Goal: Task Accomplishment & Management: Use online tool/utility

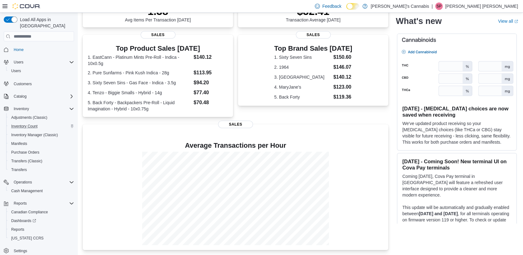
scroll to position [2, 0]
click at [17, 226] on span "Reports" at bounding box center [17, 228] width 13 height 5
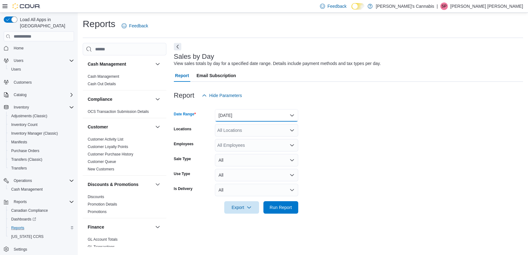
click at [254, 113] on button "[DATE]" at bounding box center [256, 115] width 83 height 12
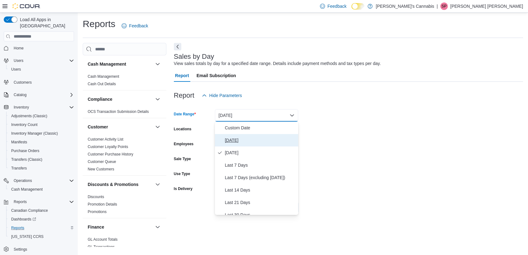
click at [232, 143] on span "[DATE]" at bounding box center [260, 140] width 71 height 7
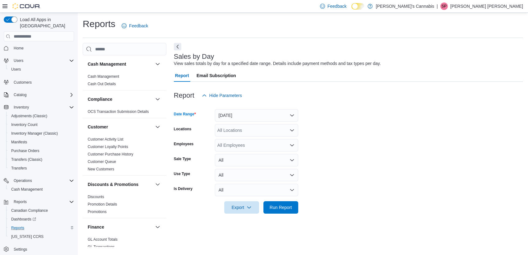
click at [243, 126] on div "All Locations" at bounding box center [256, 130] width 83 height 12
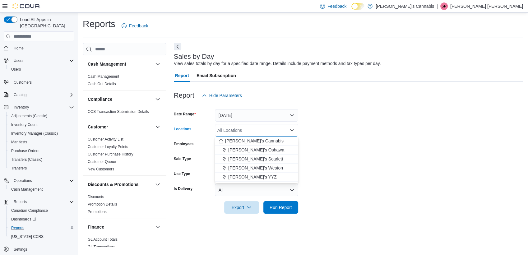
click at [259, 162] on span "[PERSON_NAME]'s Scarlett" at bounding box center [255, 159] width 55 height 6
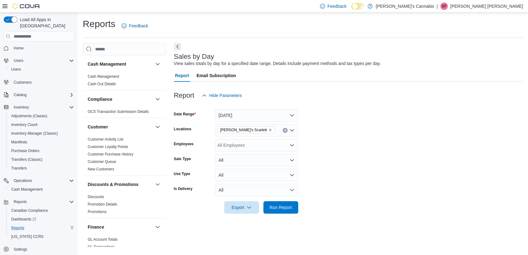
click at [326, 203] on form "Date Range [DATE] Locations [PERSON_NAME]'s Scarlett Employees All Employees Sa…" at bounding box center [348, 158] width 349 height 112
click at [294, 203] on span "Run Report" at bounding box center [280, 207] width 27 height 12
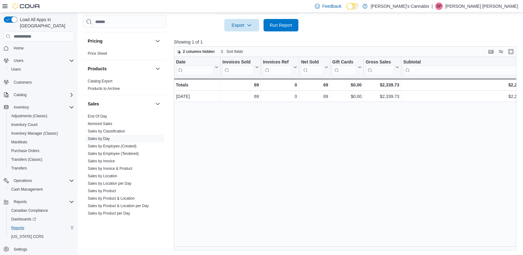
scroll to position [367, 0]
click at [121, 153] on link "Sales by Employee (Tendered)" at bounding box center [113, 153] width 51 height 4
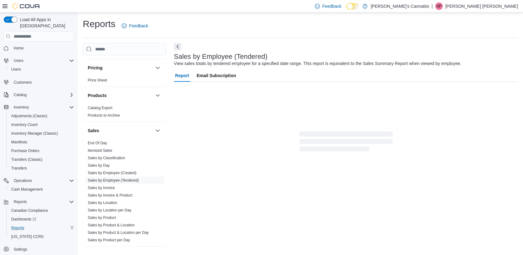
scroll to position [1, 0]
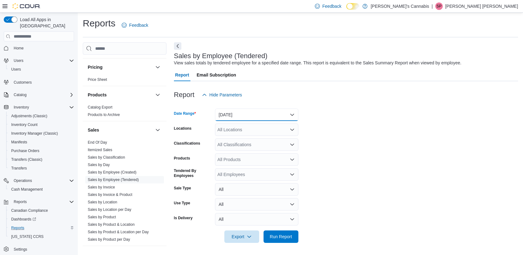
click at [227, 111] on button "[DATE]" at bounding box center [256, 115] width 83 height 12
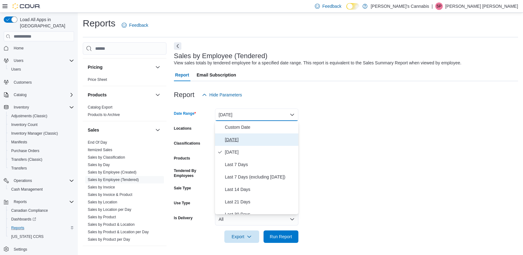
click at [232, 138] on span "[DATE]" at bounding box center [260, 139] width 71 height 7
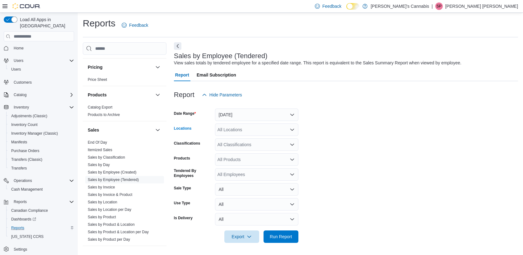
click at [246, 129] on div "All Locations" at bounding box center [256, 130] width 83 height 12
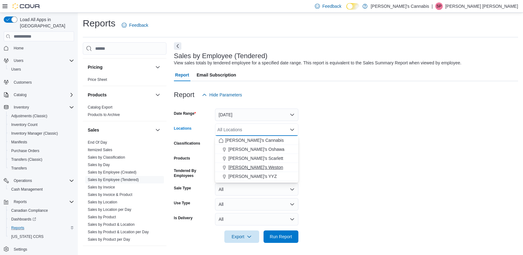
click at [260, 162] on button "[PERSON_NAME]'s Scarlett" at bounding box center [256, 158] width 83 height 9
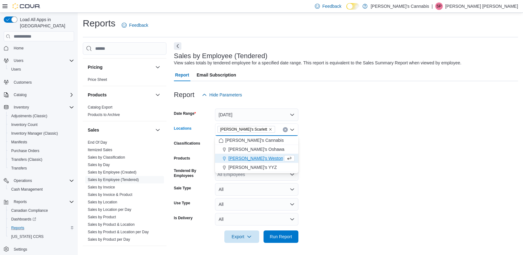
click at [319, 176] on form "Date Range [DATE] Locations [PERSON_NAME]'s Scarlett Combo box. Selected. [PERS…" at bounding box center [346, 172] width 344 height 142
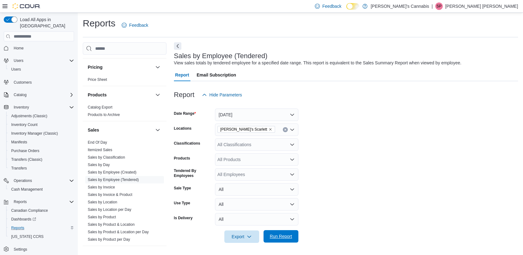
click at [295, 231] on button "Run Report" at bounding box center [281, 236] width 35 height 12
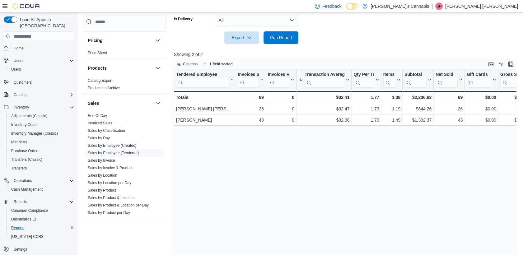
scroll to position [212, 0]
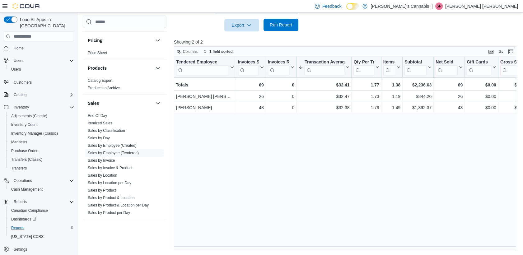
click at [288, 28] on span "Run Report" at bounding box center [280, 25] width 27 height 12
